Goal: Task Accomplishment & Management: Use online tool/utility

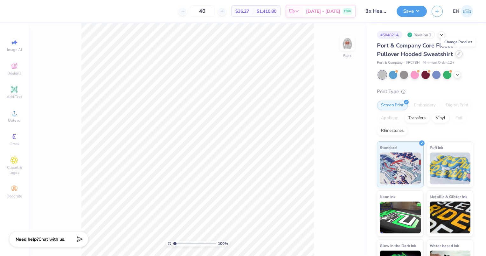
click at [458, 53] on icon at bounding box center [459, 53] width 3 height 3
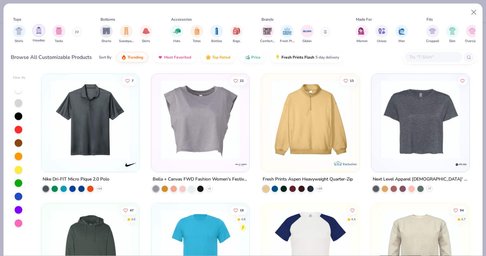
click at [35, 33] on div "filter for Hoodies" at bounding box center [38, 30] width 13 height 13
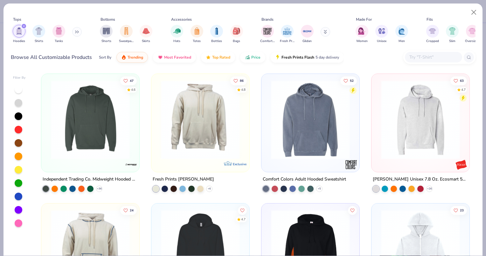
click at [422, 60] on input "text" at bounding box center [433, 56] width 49 height 7
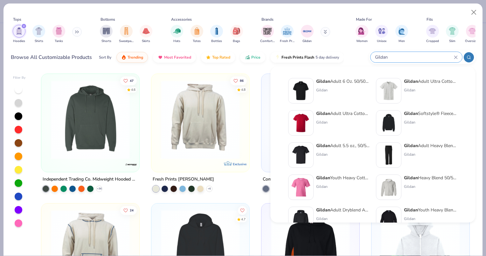
type input "Gildan"
click at [385, 119] on img at bounding box center [389, 123] width 20 height 20
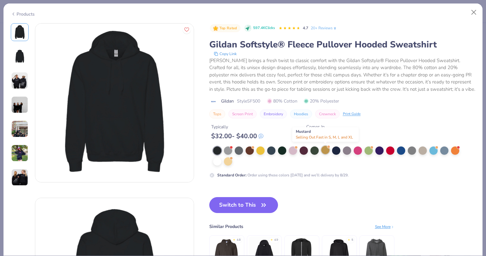
click at [326, 152] on div at bounding box center [326, 150] width 8 height 8
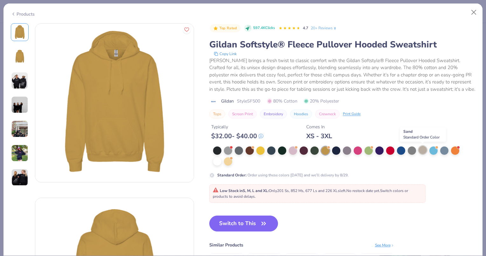
click at [427, 150] on div at bounding box center [423, 150] width 8 height 8
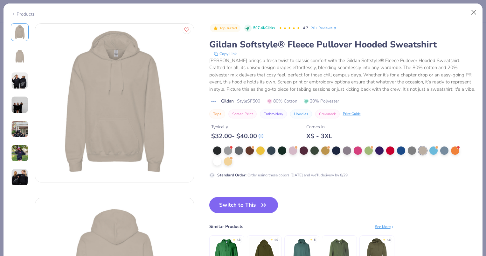
click at [25, 77] on img at bounding box center [19, 80] width 17 height 17
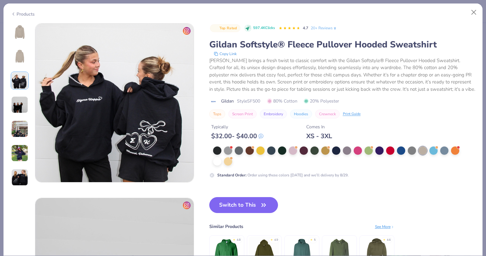
click at [18, 106] on img at bounding box center [19, 104] width 17 height 17
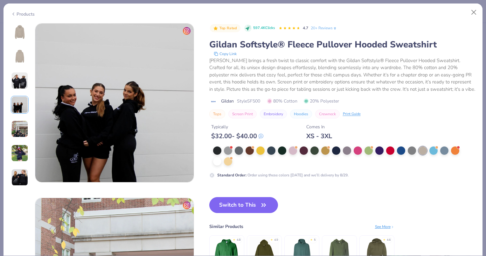
click at [20, 131] on img at bounding box center [19, 128] width 17 height 17
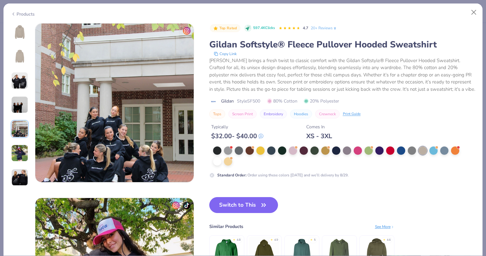
click at [18, 151] on img at bounding box center [19, 153] width 17 height 17
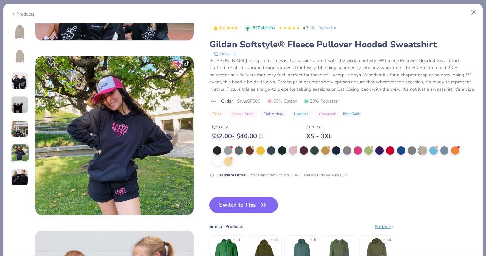
scroll to position [872, 0]
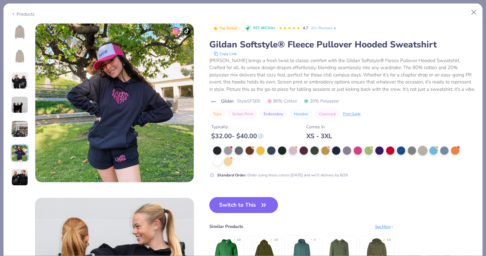
click at [19, 176] on img at bounding box center [19, 177] width 17 height 17
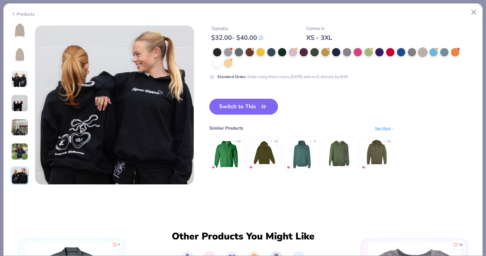
scroll to position [1047, 0]
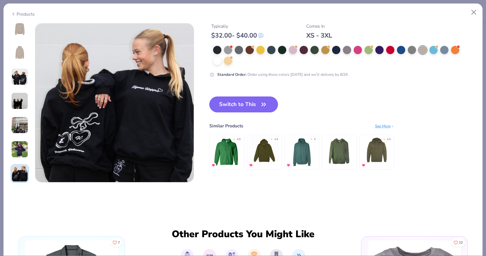
click at [22, 79] on img at bounding box center [19, 76] width 17 height 17
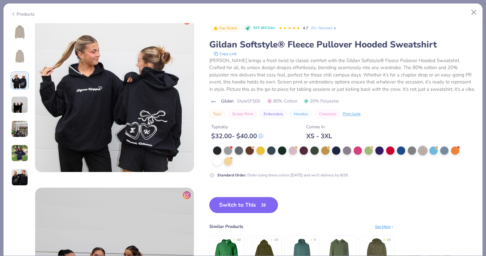
scroll to position [349, 0]
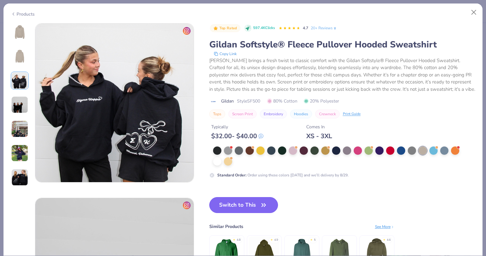
click at [248, 202] on button "Switch to This" at bounding box center [243, 205] width 69 height 16
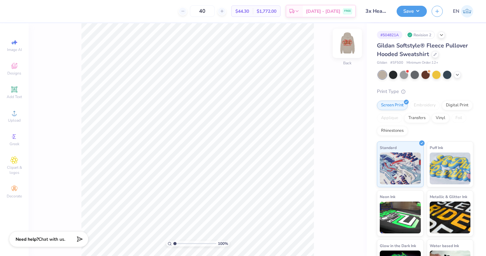
click at [349, 48] on img at bounding box center [347, 43] width 25 height 25
click at [416, 105] on div "Embroidery" at bounding box center [425, 106] width 30 height 10
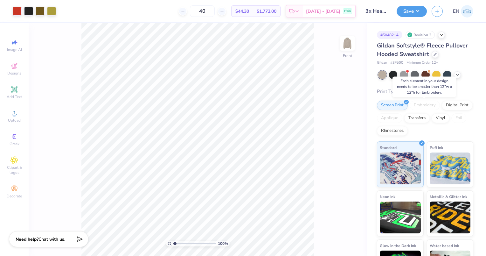
click at [419, 104] on div "Embroidery" at bounding box center [425, 106] width 30 height 10
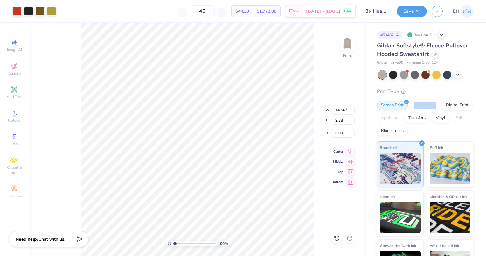
type input "8.22"
type input "5.30"
type input "8.11"
click at [441, 96] on div "Print Type Screen Print Embroidery Digital Print Applique Transfers Vinyl Foil …" at bounding box center [425, 187] width 96 height 198
click at [433, 106] on div "Embroidery" at bounding box center [425, 106] width 30 height 10
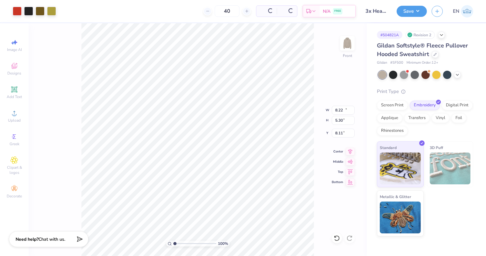
type input "10.52"
type input "6.77"
type input "6.31"
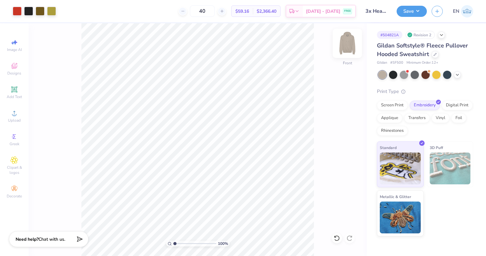
click at [344, 49] on img at bounding box center [347, 43] width 25 height 25
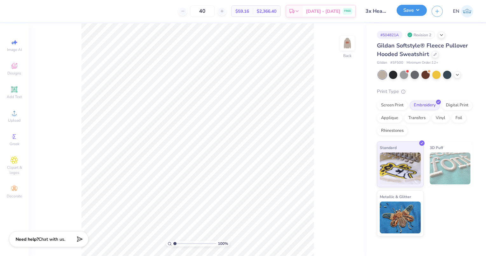
click at [415, 14] on button "Save" at bounding box center [412, 10] width 30 height 11
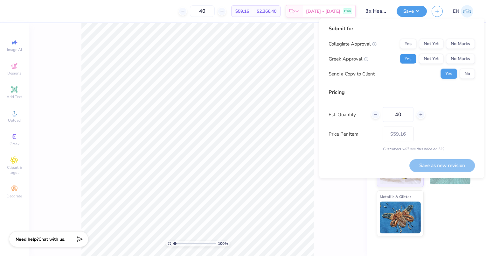
click at [413, 60] on button "Yes" at bounding box center [408, 59] width 17 height 10
click at [469, 42] on button "No Marks" at bounding box center [460, 44] width 29 height 10
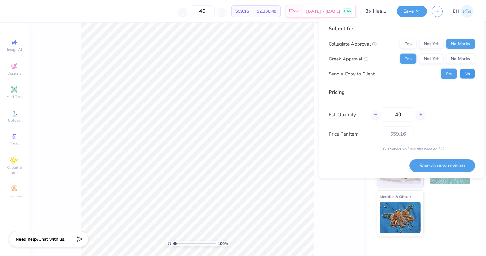
click at [466, 74] on button "No" at bounding box center [467, 74] width 15 height 10
click at [448, 165] on button "Save as new revision" at bounding box center [443, 165] width 66 height 13
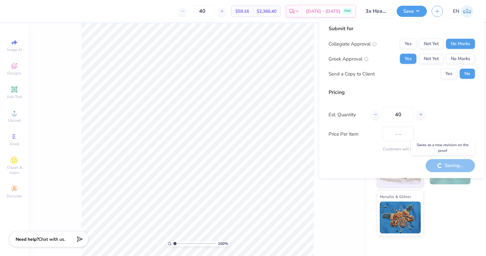
type input "$59.16"
click at [446, 76] on button "Yes" at bounding box center [449, 74] width 17 height 10
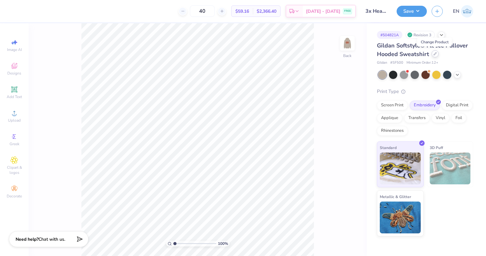
click at [436, 53] on icon at bounding box center [435, 54] width 3 height 3
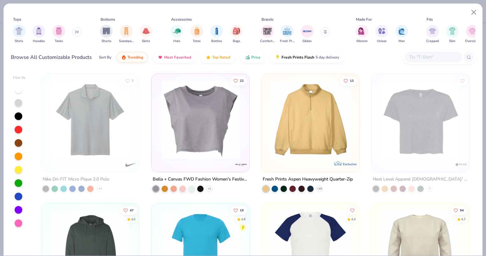
click at [428, 59] on input "text" at bounding box center [433, 56] width 49 height 7
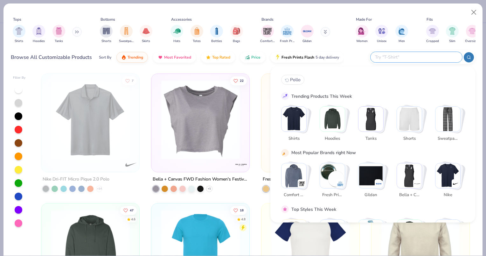
click at [341, 114] on img "Stack Card Button Hoodies" at bounding box center [332, 119] width 25 height 25
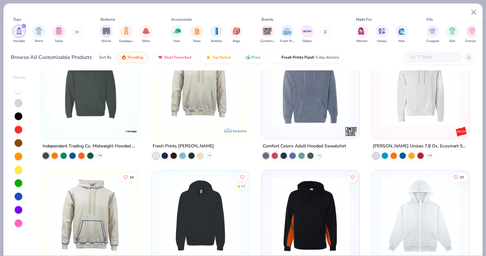
scroll to position [33, 0]
click at [405, 108] on img at bounding box center [420, 86] width 85 height 79
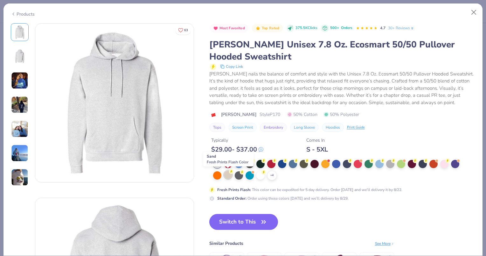
click at [227, 174] on div at bounding box center [228, 175] width 8 height 8
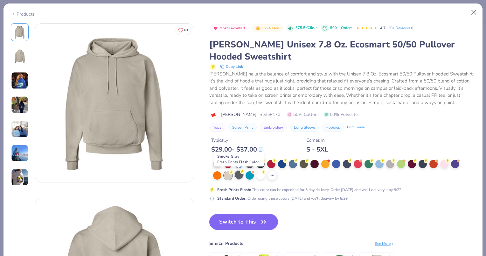
click at [240, 175] on div at bounding box center [239, 175] width 8 height 8
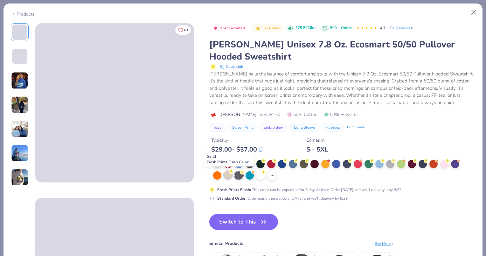
click at [229, 175] on div at bounding box center [228, 175] width 8 height 8
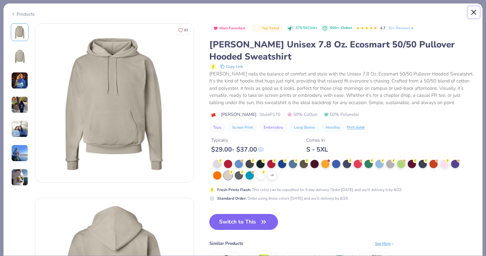
click at [472, 13] on button "Close" at bounding box center [474, 12] width 12 height 12
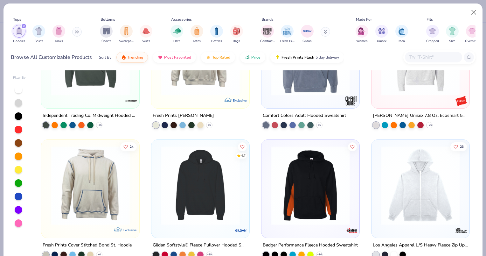
scroll to position [96, 0]
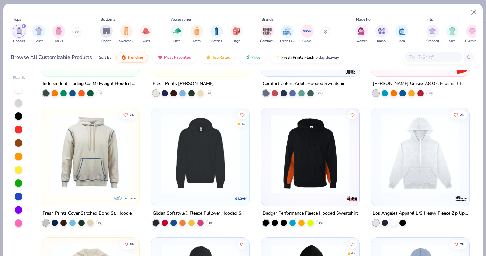
click at [208, 131] on img at bounding box center [200, 153] width 85 height 79
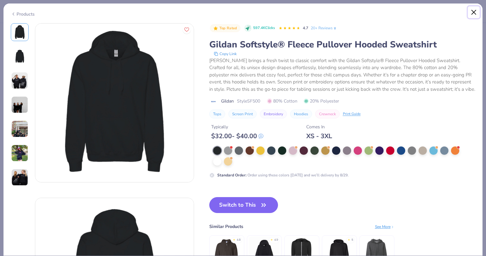
click at [472, 13] on button "Close" at bounding box center [474, 12] width 12 height 12
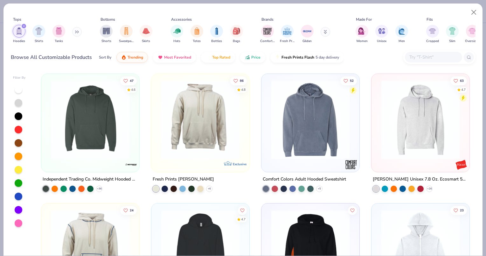
click at [207, 138] on img at bounding box center [200, 119] width 85 height 79
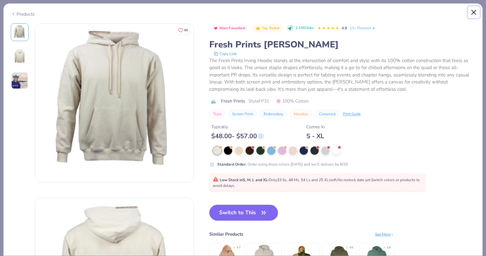
click at [472, 13] on button "Close" at bounding box center [474, 12] width 12 height 12
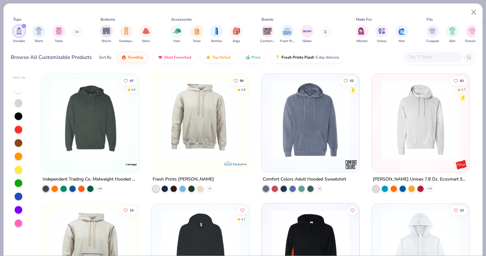
click at [67, 120] on img at bounding box center [90, 119] width 85 height 79
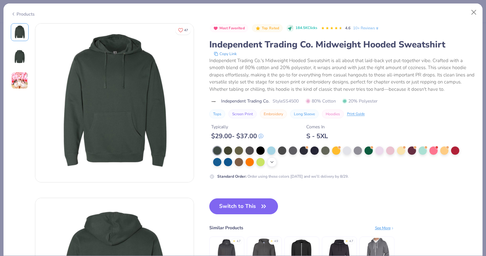
click at [269, 164] on div "+ 14" at bounding box center [272, 162] width 10 height 10
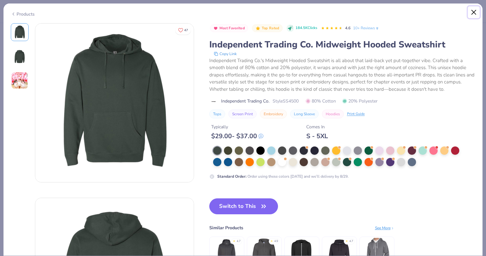
click at [476, 15] on button "Close" at bounding box center [474, 12] width 12 height 12
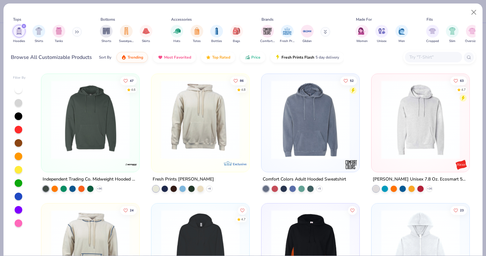
click at [383, 116] on img at bounding box center [420, 119] width 85 height 79
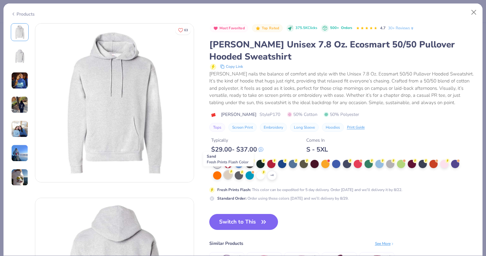
click at [229, 175] on div at bounding box center [228, 175] width 8 height 8
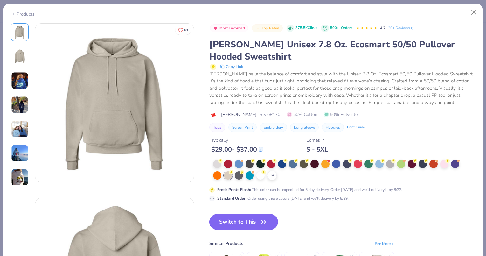
click at [245, 218] on button "Switch to This" at bounding box center [243, 222] width 69 height 16
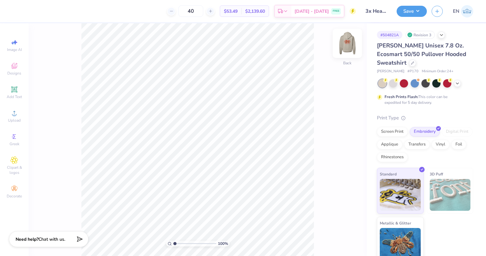
click at [352, 44] on img at bounding box center [347, 43] width 25 height 25
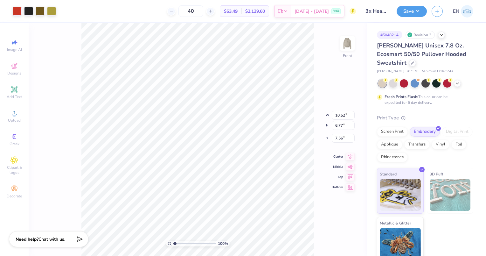
type input "11.55"
type input "7.44"
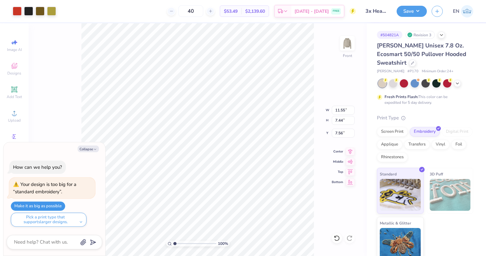
click at [56, 206] on button "Make it as big as possible" at bounding box center [38, 206] width 54 height 9
type input "12.00"
type input "7.73"
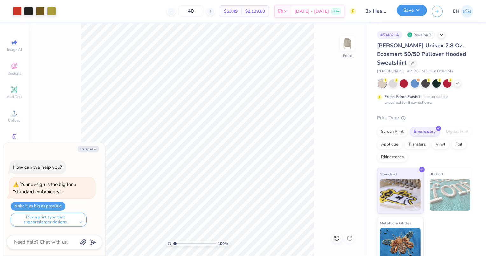
click at [415, 13] on button "Save" at bounding box center [412, 10] width 30 height 11
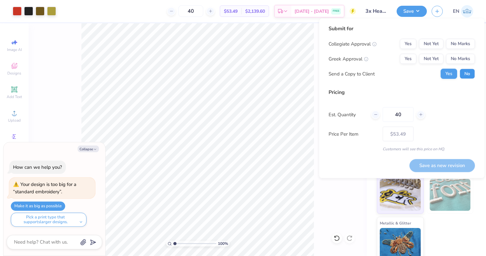
click at [464, 75] on button "No" at bounding box center [467, 74] width 15 height 10
type textarea "x"
click at [412, 59] on button "Yes" at bounding box center [408, 59] width 17 height 10
click at [467, 46] on button "No Marks" at bounding box center [460, 44] width 29 height 10
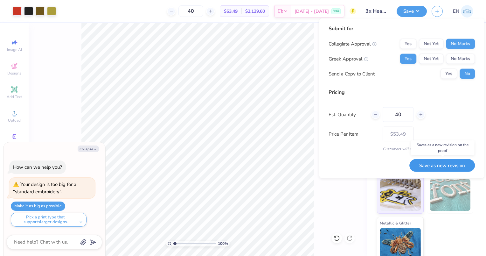
click at [425, 168] on button "Save as new revision" at bounding box center [443, 165] width 66 height 13
type input "$53.49"
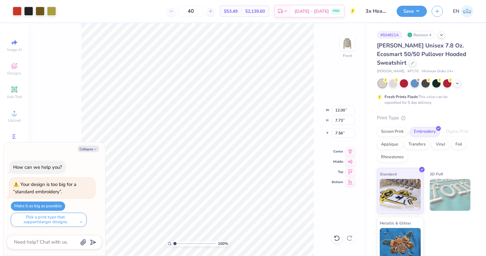
type textarea "x"
type input "8.27"
type textarea "x"
type input "4.70"
type input "3.03"
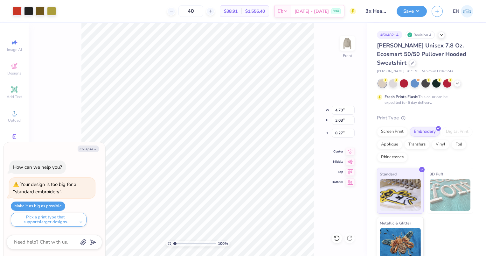
type textarea "x"
type input "11.01"
type textarea "x"
type input "13.47"
type textarea "x"
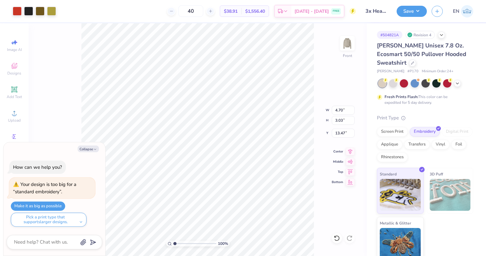
type input "13.61"
type textarea "x"
type input "12.38"
type textarea "x"
type input "9.93"
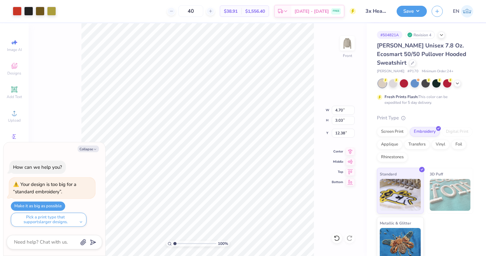
type input "6.40"
type input "9.01"
type textarea "x"
type input "8.73"
click at [52, 206] on button "Make it as big as possible" at bounding box center [38, 206] width 54 height 9
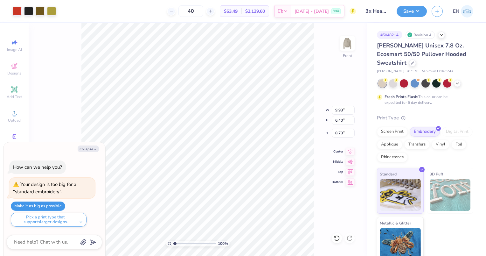
type textarea "x"
type input "12.00"
type input "7.73"
type input "7.56"
click at [78, 222] on button "Pick a print type that supports larger designs." at bounding box center [49, 220] width 76 height 14
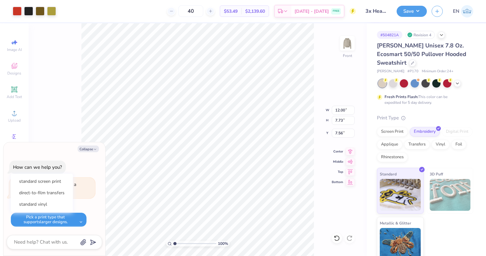
click at [81, 220] on button "Pick a print type that supports larger designs." at bounding box center [49, 220] width 76 height 14
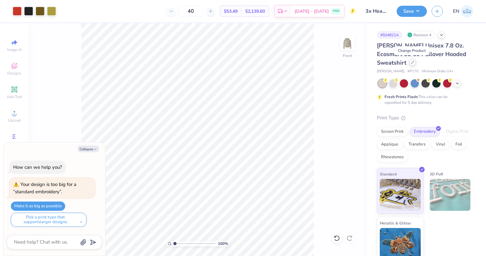
click at [414, 62] on icon at bounding box center [412, 62] width 3 height 3
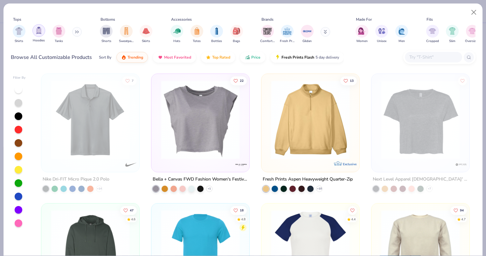
click at [41, 34] on div "filter for Hoodies" at bounding box center [38, 30] width 13 height 13
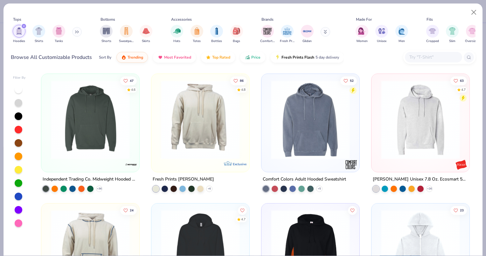
click at [301, 113] on img at bounding box center [310, 119] width 85 height 79
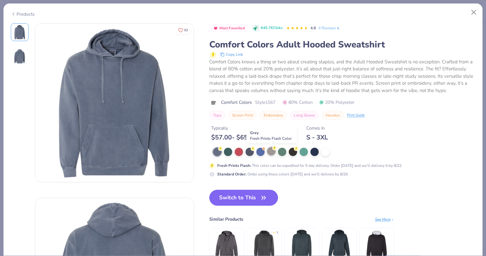
click at [274, 152] on div at bounding box center [271, 151] width 8 height 8
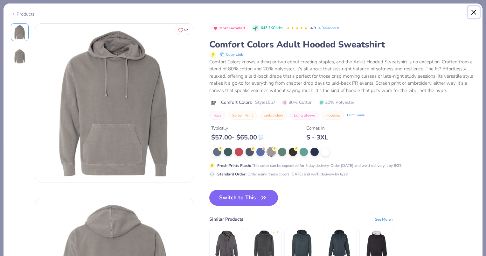
click at [474, 14] on button "Close" at bounding box center [474, 12] width 12 height 12
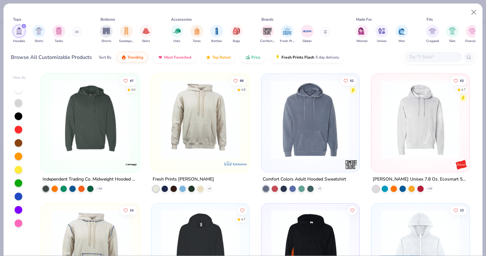
click at [183, 102] on img at bounding box center [200, 119] width 85 height 79
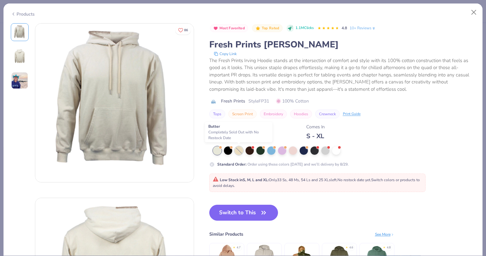
click at [239, 151] on div at bounding box center [239, 150] width 8 height 8
click at [292, 150] on div at bounding box center [293, 150] width 8 height 8
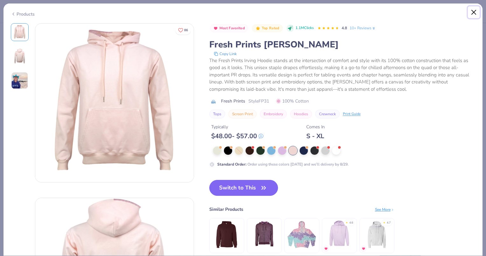
click at [474, 14] on button "Close" at bounding box center [474, 12] width 12 height 12
type textarea "x"
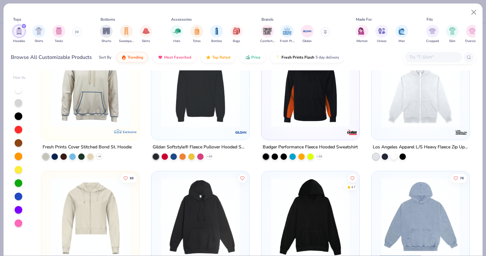
scroll to position [159, 0]
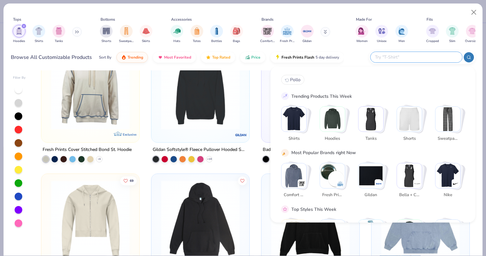
click at [425, 56] on input "text" at bounding box center [416, 56] width 83 height 7
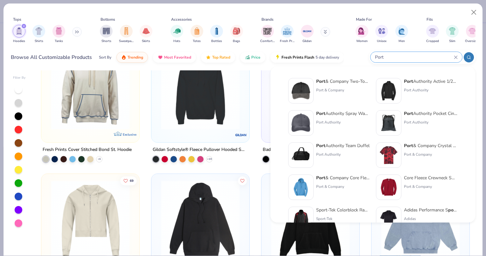
type input "Port"
click at [356, 183] on div "Port & Company Core Fleece Pullover Hooded Sweatshirt Port & Company" at bounding box center [342, 186] width 53 height 25
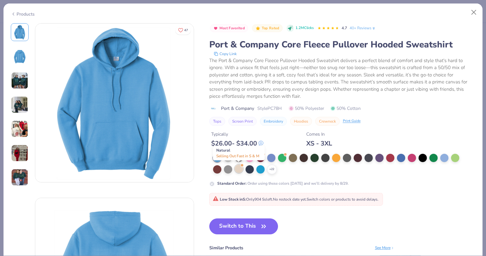
click at [239, 165] on div at bounding box center [239, 169] width 8 height 8
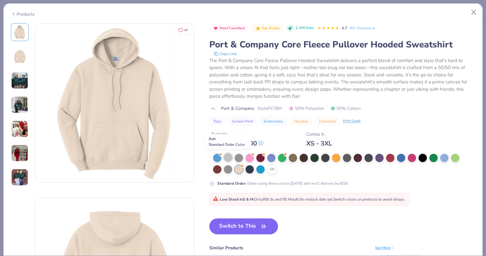
click at [229, 155] on div at bounding box center [228, 157] width 8 height 8
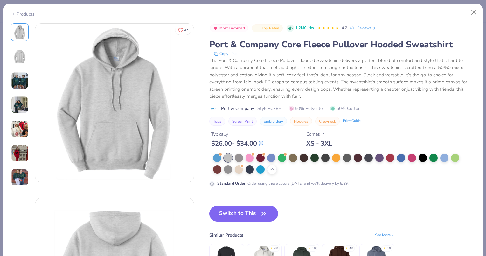
drag, startPoint x: 250, startPoint y: 214, endPoint x: 252, endPoint y: 204, distance: 9.6
click at [250, 214] on button "Switch to This" at bounding box center [243, 214] width 69 height 16
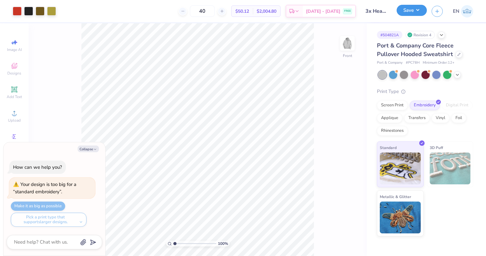
click at [411, 12] on button "Save" at bounding box center [412, 10] width 30 height 11
type textarea "x"
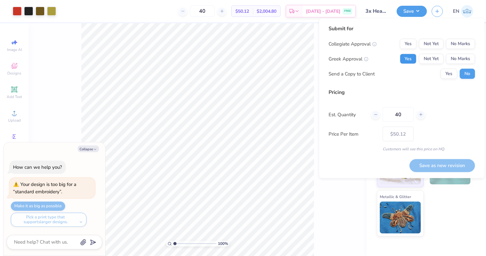
click at [410, 63] on button "Yes" at bounding box center [408, 59] width 17 height 10
click at [461, 46] on button "No Marks" at bounding box center [460, 44] width 29 height 10
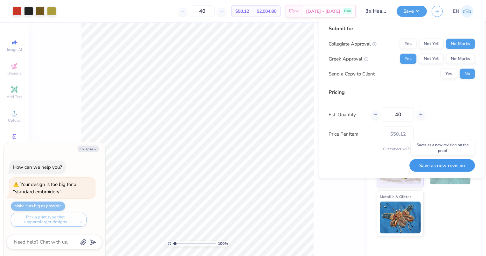
click at [428, 162] on button "Save as new revision" at bounding box center [443, 165] width 66 height 13
type input "$50.12"
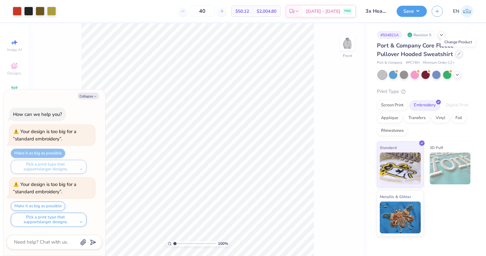
click at [458, 55] on icon at bounding box center [459, 53] width 3 height 3
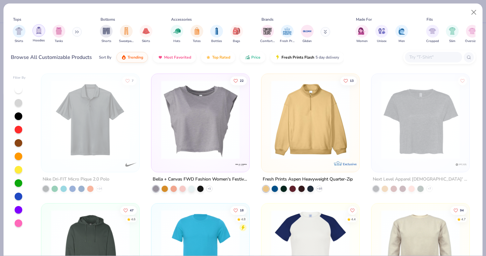
click at [38, 37] on div "Hoodies" at bounding box center [38, 33] width 13 height 19
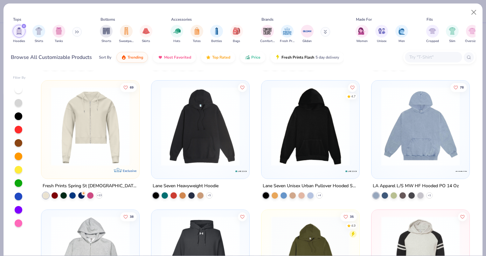
scroll to position [255, 0]
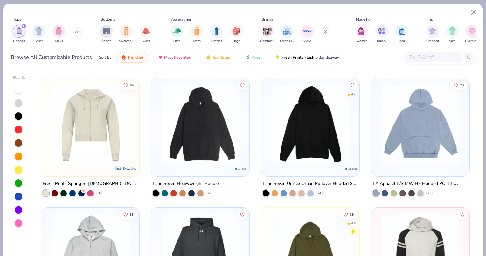
click at [222, 105] on img at bounding box center [200, 123] width 85 height 79
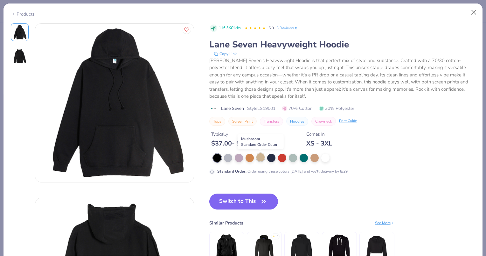
click at [259, 157] on div at bounding box center [261, 157] width 8 height 8
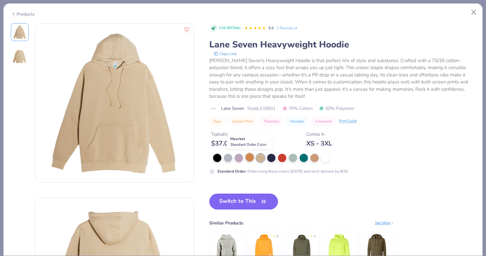
click at [249, 157] on div at bounding box center [250, 157] width 8 height 8
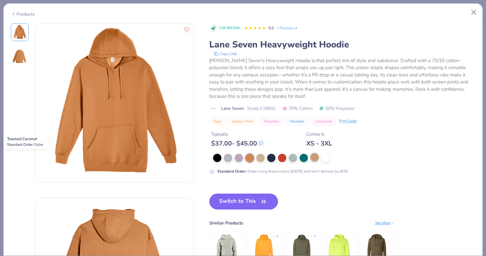
click at [318, 159] on div at bounding box center [315, 157] width 8 height 8
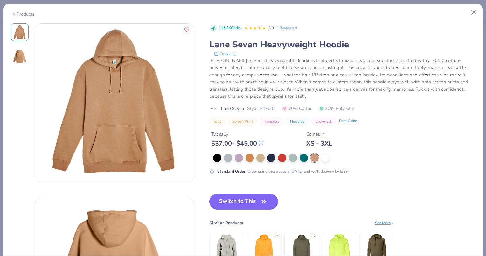
click at [21, 15] on div "Products" at bounding box center [23, 14] width 24 height 7
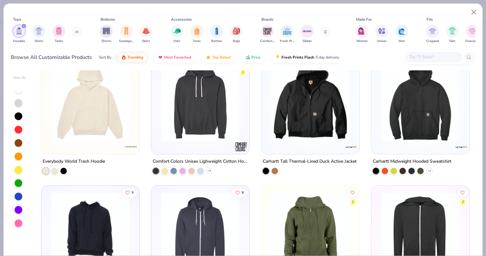
scroll to position [669, 0]
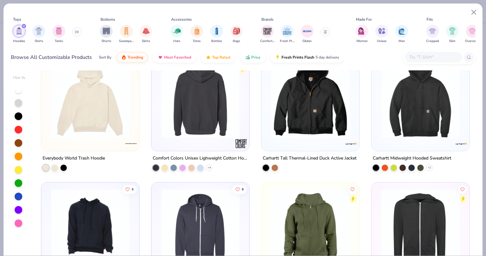
click at [229, 114] on img at bounding box center [200, 98] width 85 height 79
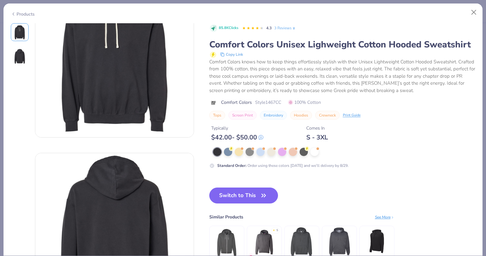
scroll to position [32, 0]
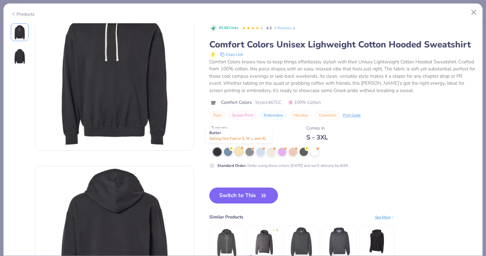
click at [238, 153] on div at bounding box center [239, 151] width 8 height 8
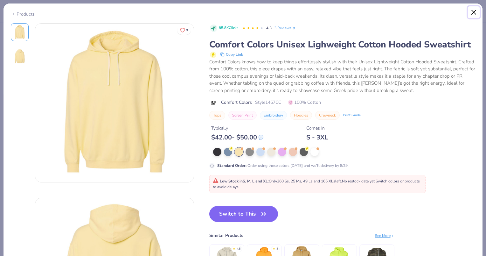
click at [476, 14] on button "Close" at bounding box center [474, 12] width 12 height 12
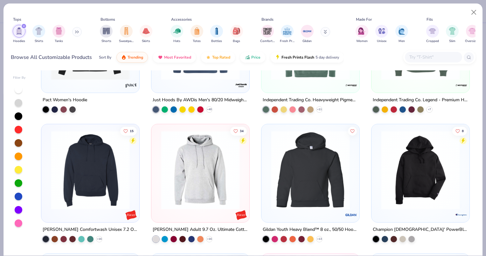
scroll to position [987, 0]
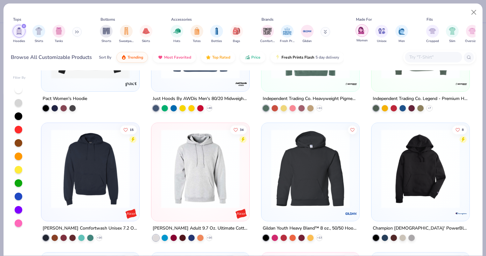
click at [363, 35] on div "filter for Women" at bounding box center [362, 30] width 13 height 13
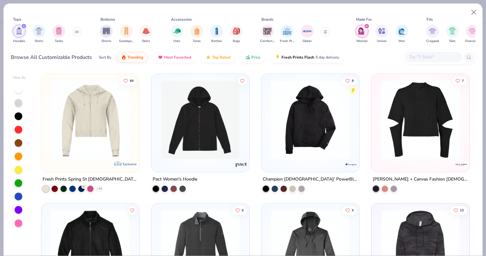
click at [121, 125] on img at bounding box center [90, 119] width 85 height 79
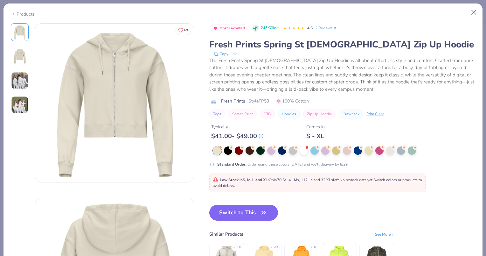
click at [18, 78] on img at bounding box center [19, 80] width 17 height 17
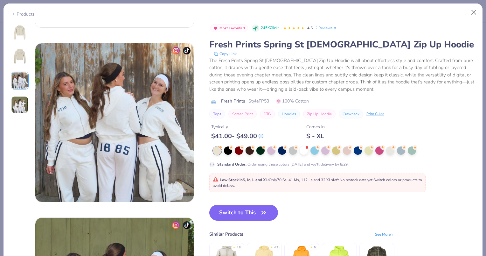
scroll to position [349, 0]
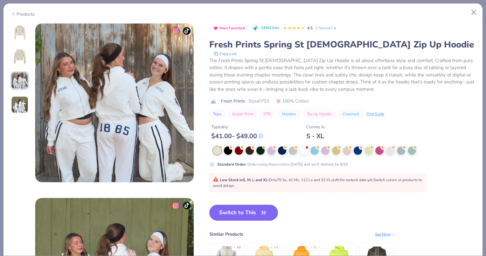
click at [32, 121] on div "69 AN Alpha Chi Omega, [GEOGRAPHIC_DATA][US_STATE] AN Alpha Chi Omega, [GEOGRAP…" at bounding box center [102, 15] width 183 height 683
click at [24, 103] on img at bounding box center [19, 104] width 17 height 17
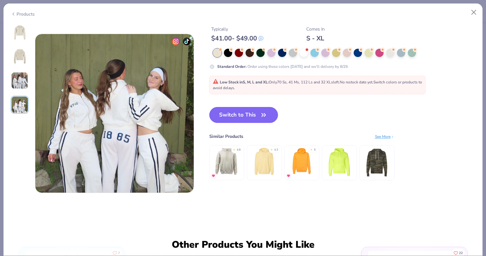
scroll to position [523, 0]
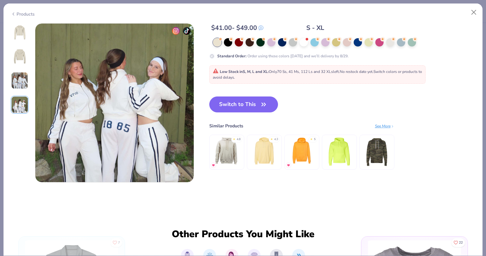
click at [23, 62] on img at bounding box center [19, 56] width 15 height 15
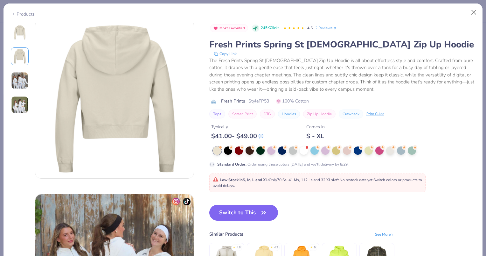
scroll to position [174, 0]
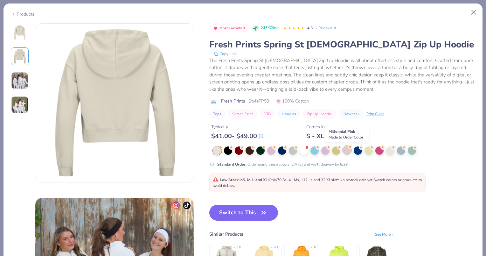
click at [348, 151] on div at bounding box center [347, 150] width 8 height 8
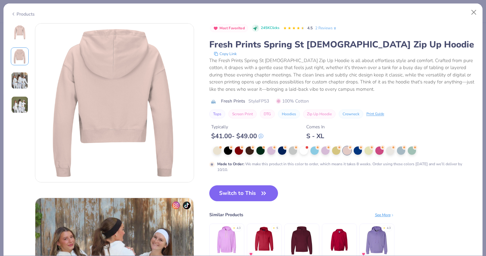
click at [13, 36] on img at bounding box center [19, 32] width 15 height 15
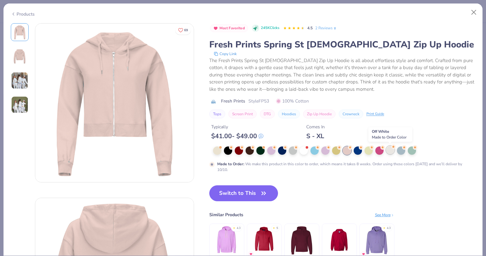
click at [389, 151] on div at bounding box center [391, 150] width 8 height 8
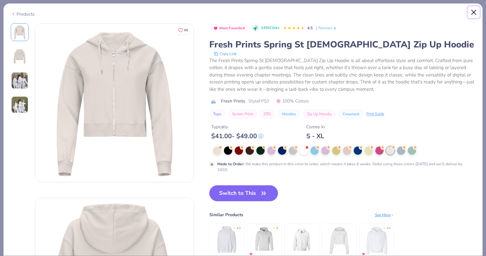
click at [474, 14] on button "Close" at bounding box center [474, 12] width 12 height 12
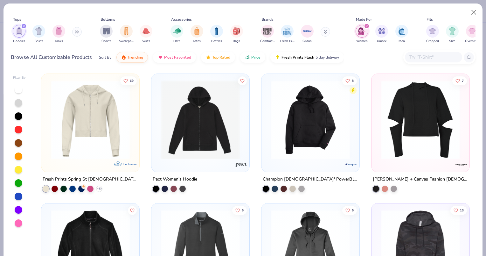
click at [306, 127] on img at bounding box center [310, 119] width 85 height 79
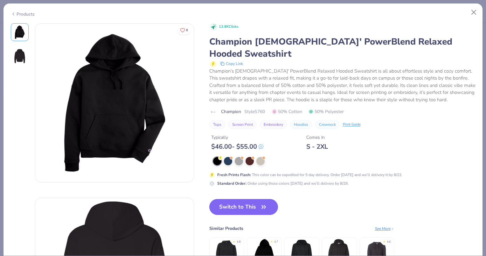
drag, startPoint x: 237, startPoint y: 121, endPoint x: 341, endPoint y: 107, distance: 105.7
click at [341, 107] on div "13.8K Clicks Champion [DEMOGRAPHIC_DATA]' PowerBlend Relaxed Hooded Sweatshirt …" at bounding box center [342, 76] width 266 height 106
click at [263, 156] on div at bounding box center [261, 160] width 8 height 8
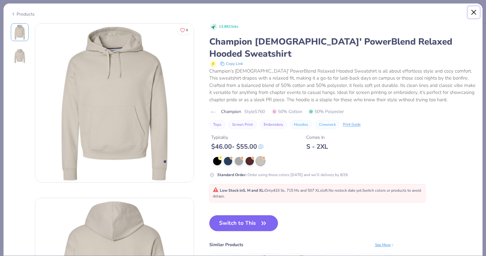
click at [473, 13] on button "Close" at bounding box center [474, 12] width 12 height 12
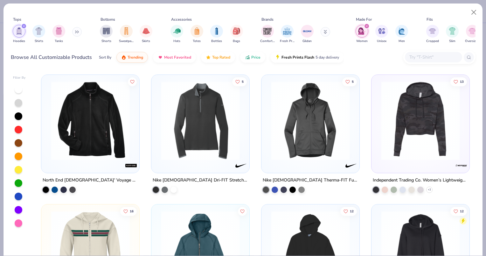
scroll to position [127, 0]
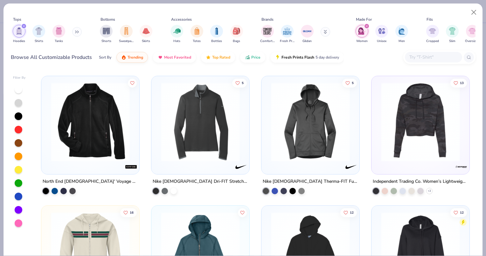
click at [312, 127] on img at bounding box center [310, 121] width 85 height 79
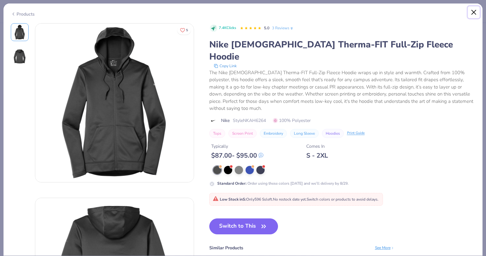
click at [476, 13] on button "Close" at bounding box center [474, 12] width 12 height 12
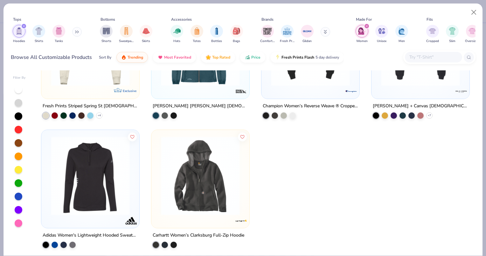
scroll to position [335, 0]
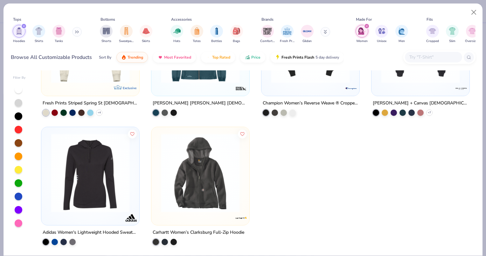
click at [367, 27] on div "filter for Women" at bounding box center [367, 26] width 6 height 6
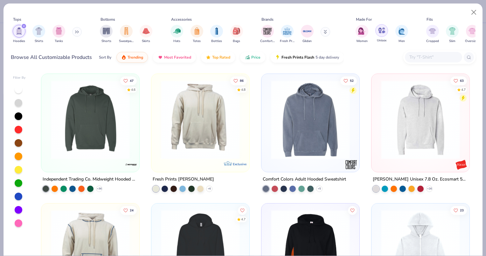
click at [380, 32] on img "filter for Unisex" at bounding box center [382, 30] width 7 height 7
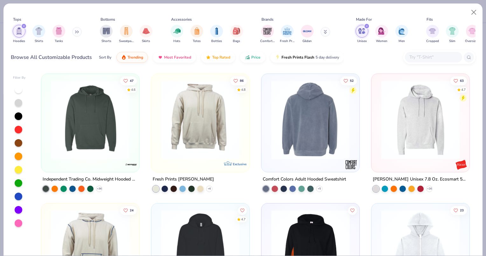
click at [303, 119] on img at bounding box center [310, 119] width 85 height 79
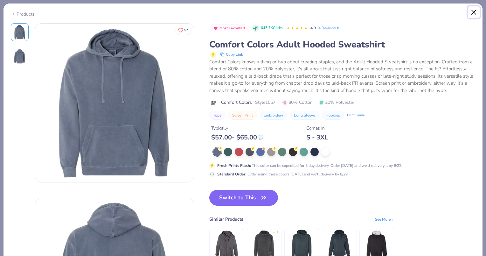
click at [476, 10] on button "Close" at bounding box center [474, 12] width 12 height 12
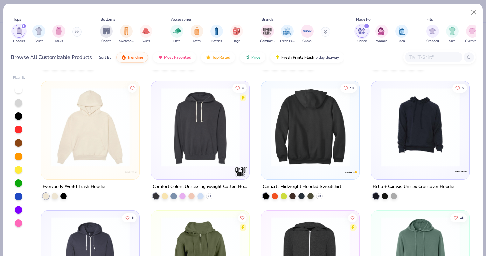
scroll to position [509, 0]
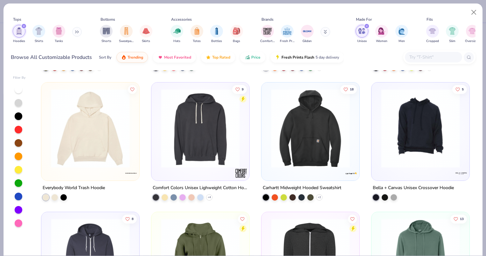
click at [291, 117] on img at bounding box center [310, 128] width 85 height 79
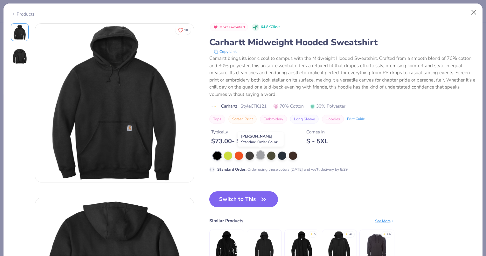
click at [258, 154] on div at bounding box center [261, 155] width 8 height 8
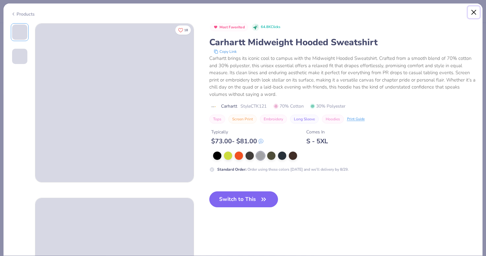
click at [471, 15] on button "Close" at bounding box center [474, 12] width 12 height 12
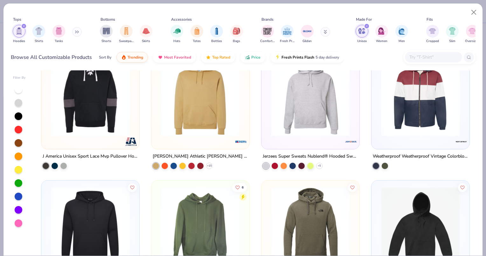
scroll to position [1051, 0]
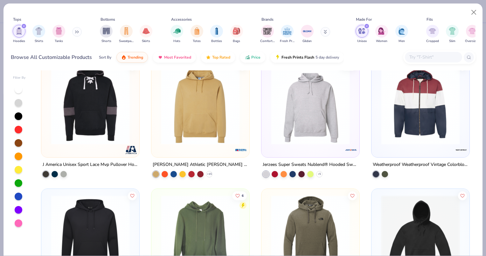
click at [321, 115] on img at bounding box center [310, 105] width 85 height 79
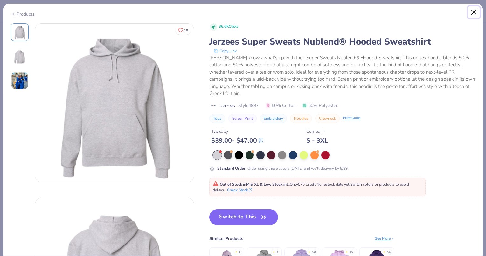
click at [472, 12] on button "Close" at bounding box center [474, 12] width 12 height 12
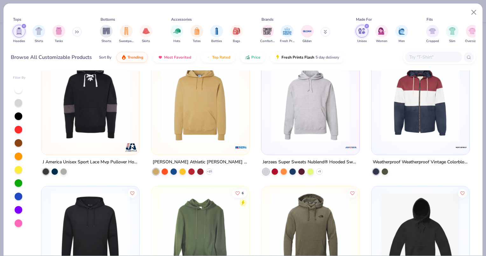
scroll to position [1051, 0]
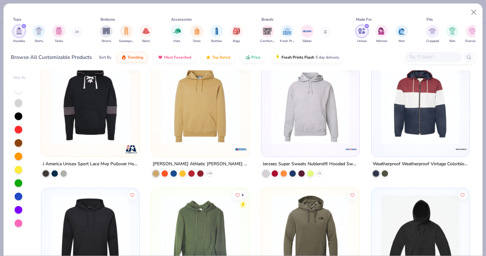
click at [232, 112] on img at bounding box center [200, 104] width 85 height 79
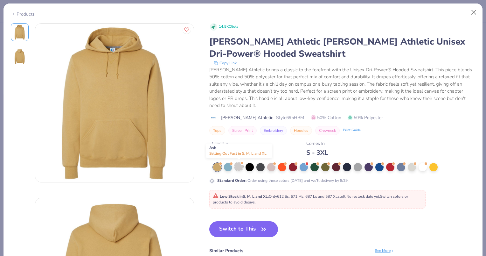
click at [241, 165] on div at bounding box center [239, 166] width 8 height 8
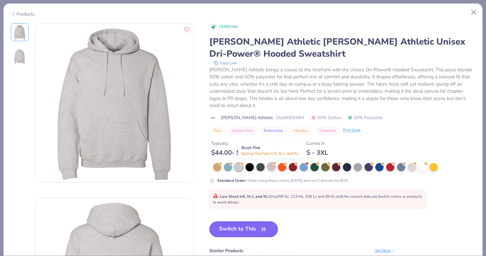
click at [273, 166] on div at bounding box center [271, 166] width 8 height 8
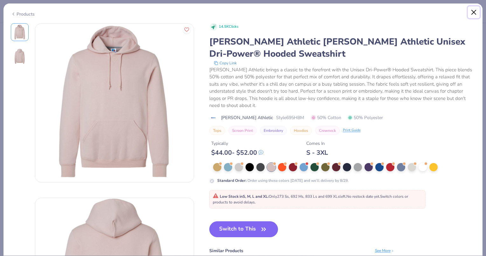
click at [472, 12] on button "Close" at bounding box center [474, 12] width 12 height 12
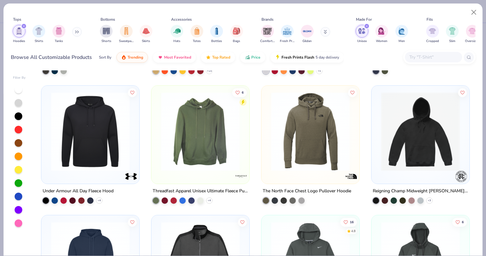
scroll to position [1152, 0]
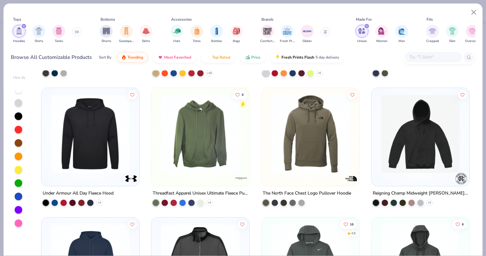
click at [221, 164] on img at bounding box center [200, 133] width 85 height 79
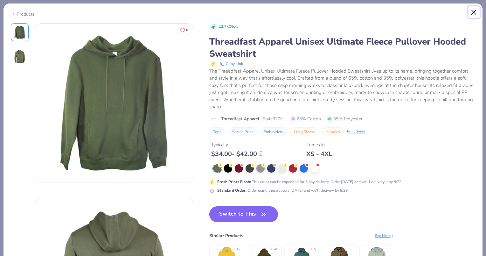
click at [473, 13] on button "Close" at bounding box center [474, 12] width 12 height 12
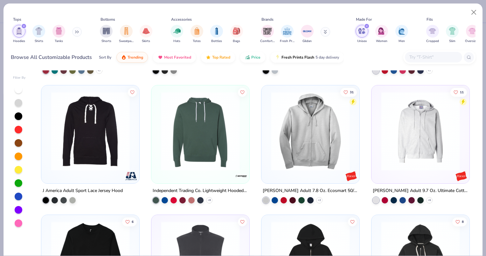
scroll to position [1545, 0]
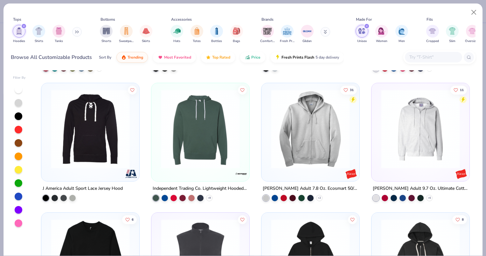
click at [226, 161] on img at bounding box center [200, 128] width 85 height 79
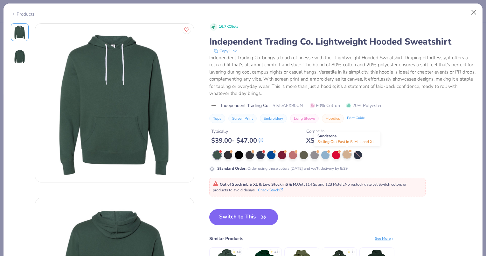
click at [345, 154] on div at bounding box center [347, 154] width 8 height 8
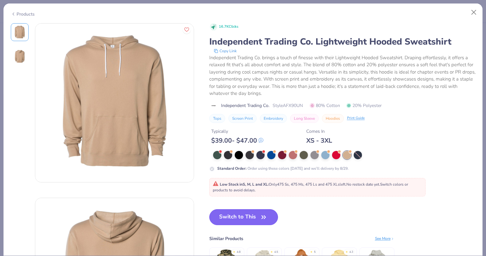
click at [236, 217] on button "Switch to This" at bounding box center [243, 217] width 69 height 16
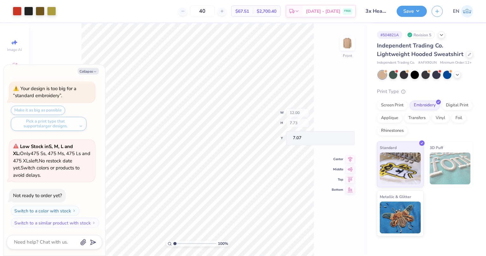
scroll to position [124, 0]
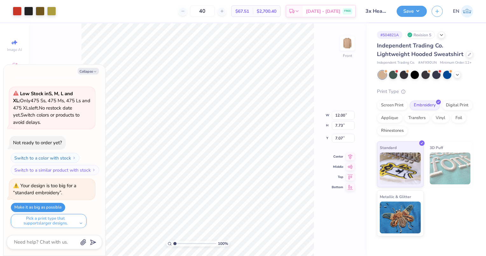
click at [61, 205] on button "Make it as big as possible" at bounding box center [38, 207] width 54 height 9
type textarea "x"
type input "7.06"
click at [327, 75] on div "100 % Front W 12.00 12.00 " H 7.73 7.73 " Y 7.06 7.06 " Center Middle Top Bottom" at bounding box center [198, 139] width 338 height 233
click at [349, 46] on img at bounding box center [347, 43] width 25 height 25
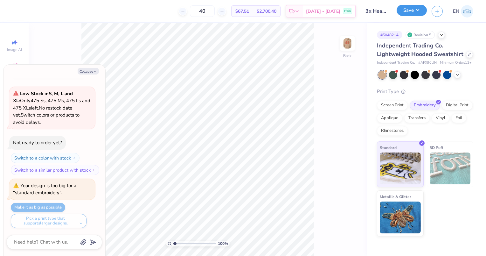
click at [415, 14] on button "Save" at bounding box center [412, 10] width 30 height 11
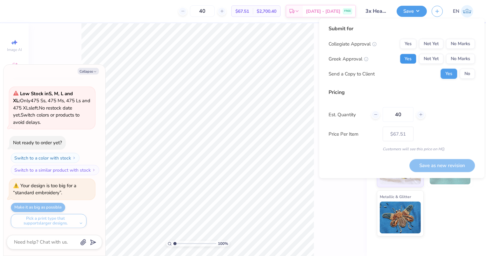
click at [405, 59] on button "Yes" at bounding box center [408, 59] width 17 height 10
click at [457, 45] on button "No Marks" at bounding box center [460, 44] width 29 height 10
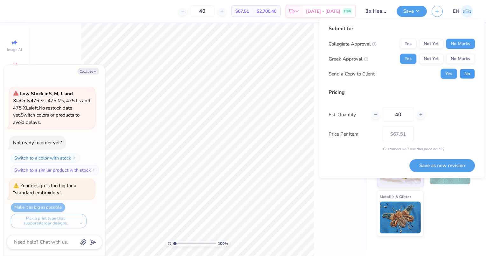
click at [466, 75] on button "No" at bounding box center [467, 74] width 15 height 10
type textarea "x"
click at [447, 165] on button "Save as new revision" at bounding box center [443, 165] width 66 height 13
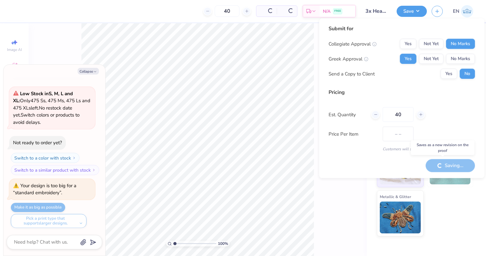
type input "$67.51"
type textarea "x"
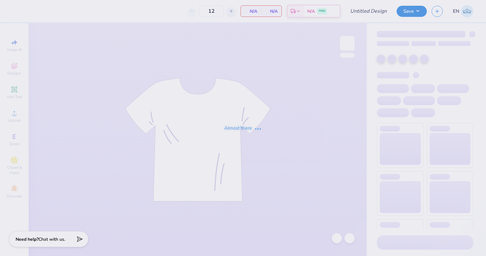
type input "Campus Life PR 2025"
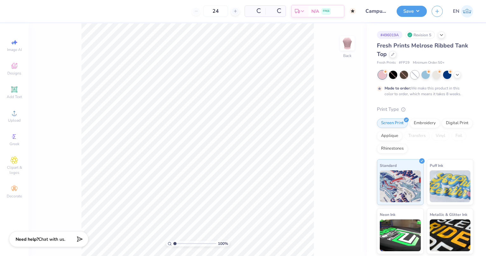
type input "50"
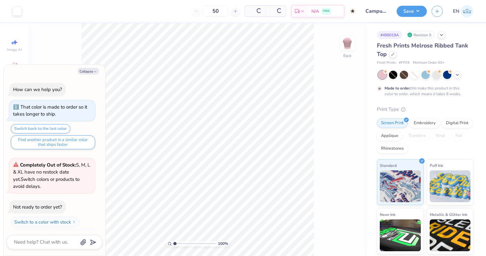
scroll to position [12, 0]
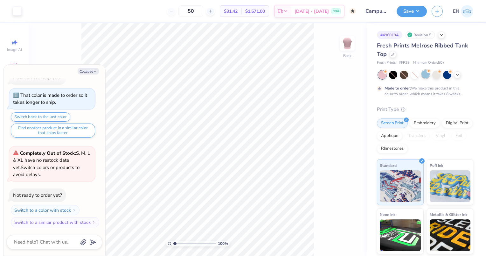
type textarea "x"
